Goal: Information Seeking & Learning: Find specific fact

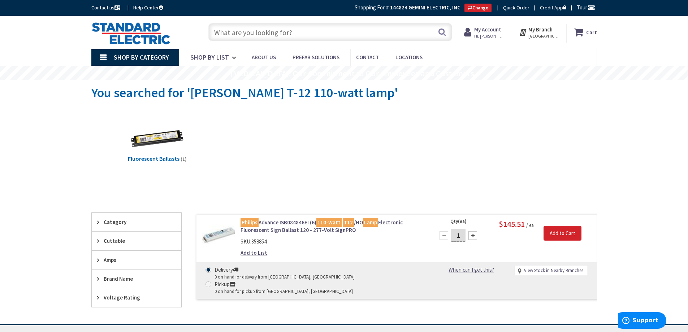
click at [259, 32] on input "text" at bounding box center [331, 32] width 244 height 18
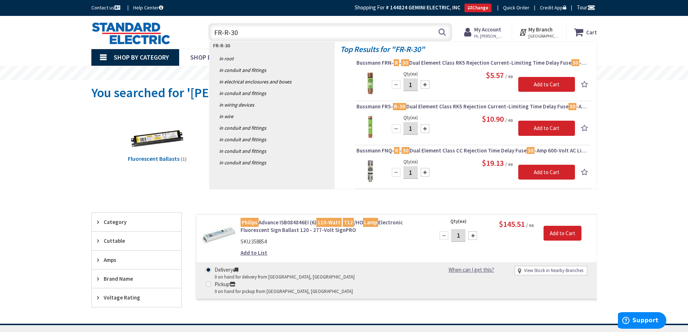
type input "FRS-R-30"
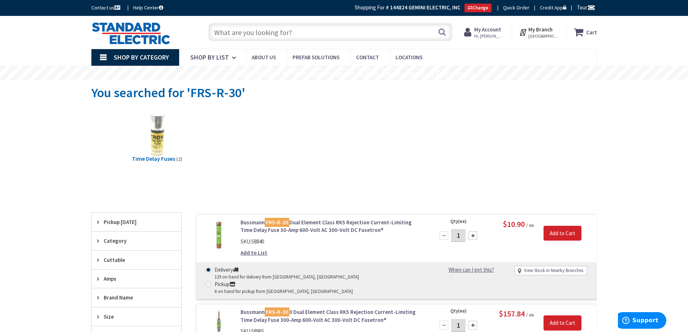
click at [244, 31] on input "text" at bounding box center [331, 32] width 244 height 18
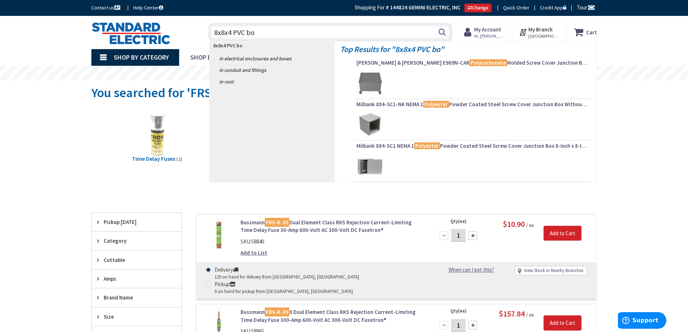
type input "8x8x4 PVC box"
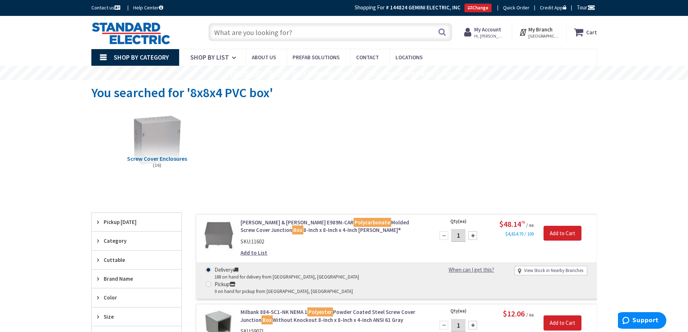
click at [268, 30] on input "text" at bounding box center [331, 32] width 244 height 18
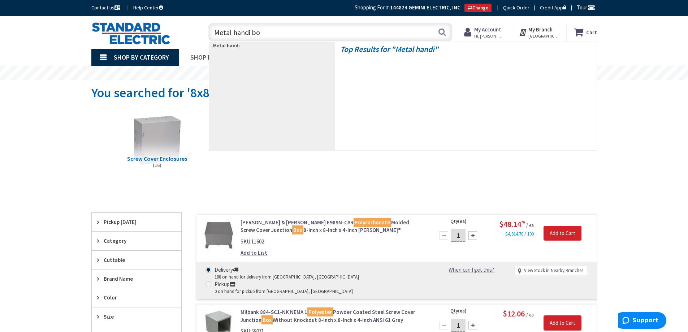
type input "Metal handi box"
